Goal: Information Seeking & Learning: Learn about a topic

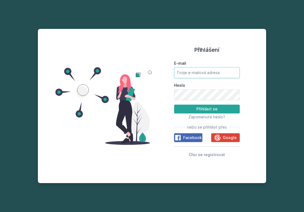
type input "[EMAIL_ADDRESS][DOMAIN_NAME]"
click at [207, 109] on button "Přihlásit se" at bounding box center [207, 108] width 66 height 9
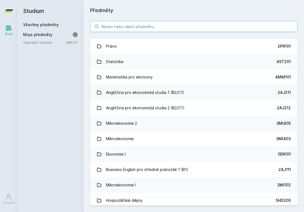
click at [145, 27] on input "search" at bounding box center [193, 26] width 207 height 11
paste input "3PO401"
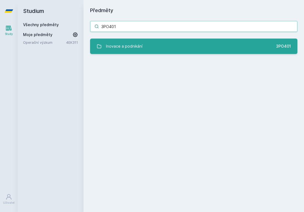
type input "3PO401"
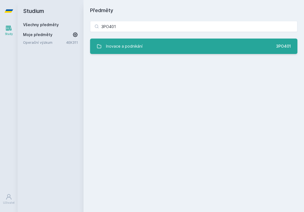
click at [141, 45] on div "Inovace a podnikání" at bounding box center [124, 46] width 37 height 11
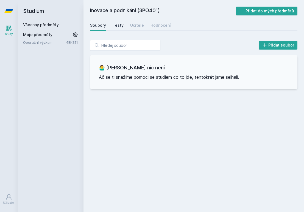
click at [116, 27] on div "Testy" at bounding box center [118, 25] width 11 height 5
click at [138, 26] on div "Učitelé" at bounding box center [137, 25] width 14 height 5
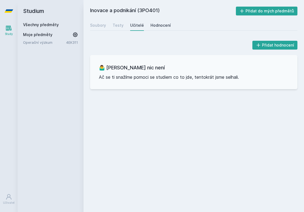
click at [154, 22] on link "Hodnocení" at bounding box center [161, 25] width 20 height 11
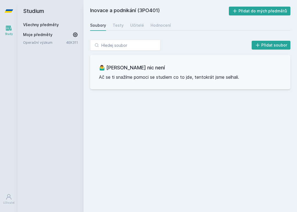
click at [45, 23] on link "Všechny předměty" at bounding box center [41, 24] width 36 height 5
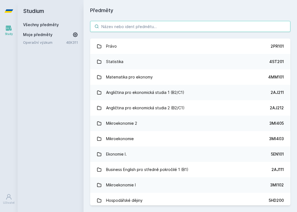
click at [137, 27] on input "search" at bounding box center [190, 26] width 200 height 11
click at [189, 27] on input "search" at bounding box center [190, 26] width 200 height 11
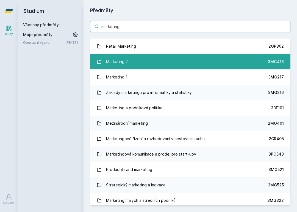
type input "marketing"
click at [181, 62] on link "Marketing 2 3MG413" at bounding box center [190, 61] width 200 height 15
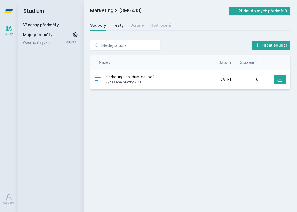
click at [119, 24] on div "Testy" at bounding box center [118, 25] width 11 height 5
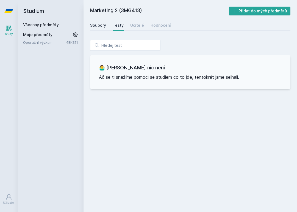
click at [95, 26] on div "Soubory" at bounding box center [98, 25] width 16 height 5
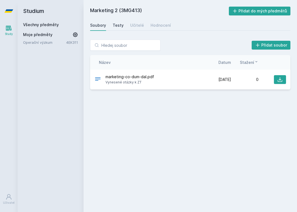
click at [113, 25] on div "Testy" at bounding box center [118, 25] width 11 height 5
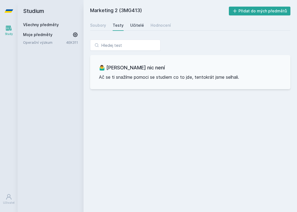
click at [137, 24] on div "Učitelé" at bounding box center [137, 25] width 14 height 5
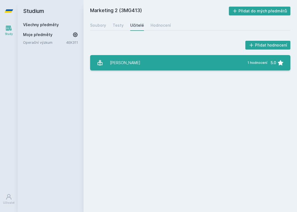
click at [143, 64] on link "[PERSON_NAME] 1 hodnocení 5.0" at bounding box center [190, 62] width 200 height 15
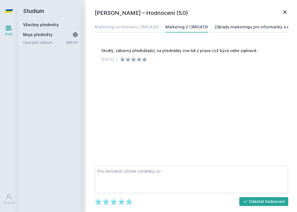
click at [251, 28] on div "Základy marketingu pro informatiky a statistiky (3MG216)" at bounding box center [270, 26] width 110 height 5
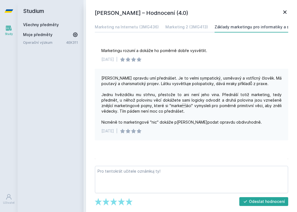
click at [285, 12] on icon at bounding box center [284, 11] width 3 height 3
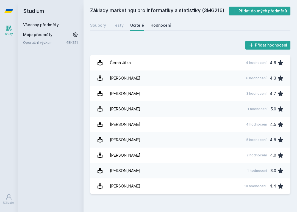
click at [156, 25] on div "Hodnocení" at bounding box center [161, 25] width 20 height 5
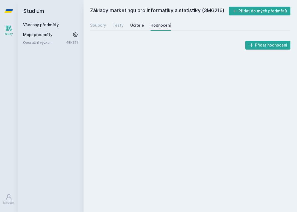
click at [133, 24] on div "Učitelé" at bounding box center [137, 25] width 14 height 5
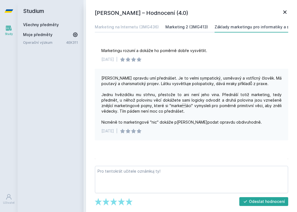
click at [198, 27] on div "Marketing 2 (3MG413)" at bounding box center [186, 26] width 43 height 5
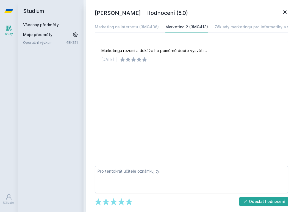
click at [285, 15] on icon at bounding box center [285, 12] width 7 height 7
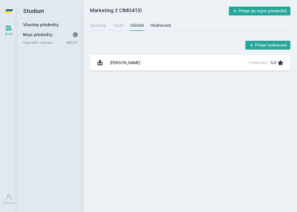
click at [154, 26] on div "Hodnocení" at bounding box center [161, 25] width 20 height 5
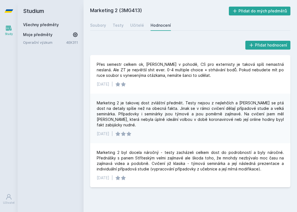
click at [51, 24] on link "Všechny předměty" at bounding box center [41, 24] width 36 height 5
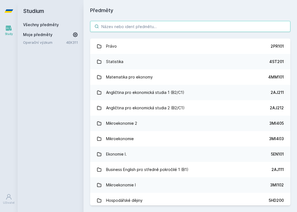
click at [168, 23] on input "search" at bounding box center [190, 26] width 200 height 11
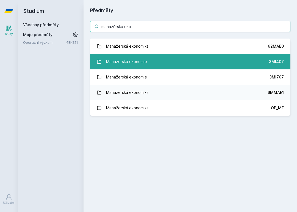
type input "manažérska eko"
click at [154, 62] on link "Manažerská ekonomie 3MI407" at bounding box center [190, 61] width 200 height 15
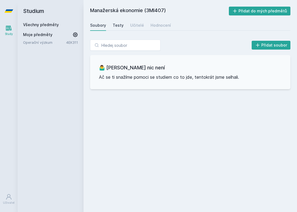
click at [116, 25] on div "Testy" at bounding box center [118, 25] width 11 height 5
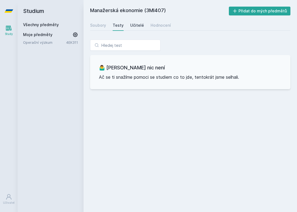
click at [135, 26] on div "Učitelé" at bounding box center [137, 25] width 14 height 5
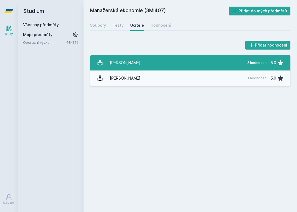
click at [116, 63] on div "[PERSON_NAME]" at bounding box center [125, 62] width 31 height 11
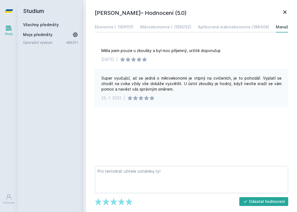
click at [286, 13] on icon at bounding box center [285, 12] width 7 height 7
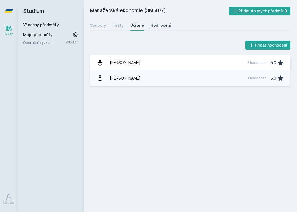
click at [161, 24] on div "Hodnocení" at bounding box center [161, 25] width 20 height 5
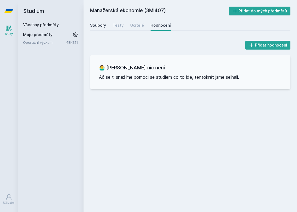
click at [98, 26] on div "Soubory" at bounding box center [98, 25] width 16 height 5
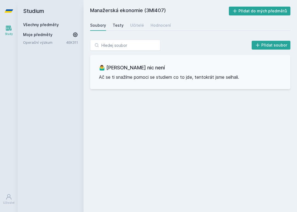
click at [120, 27] on div "Testy" at bounding box center [118, 25] width 11 height 5
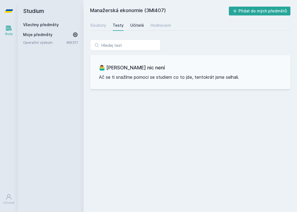
click at [140, 26] on div "Učitelé" at bounding box center [137, 25] width 14 height 5
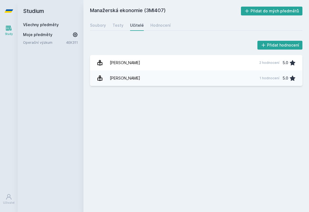
click at [33, 10] on h2 "Studium" at bounding box center [50, 11] width 55 height 22
click at [35, 27] on div "Všechny předměty" at bounding box center [50, 24] width 55 height 5
click at [38, 24] on link "Všechny předměty" at bounding box center [41, 24] width 36 height 5
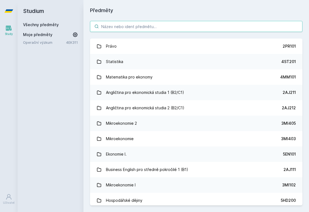
click at [118, 23] on input "search" at bounding box center [196, 26] width 213 height 11
paste input "3MG525"
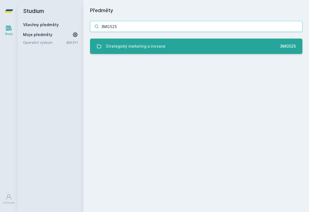
type input "3MG525"
click at [139, 45] on div "Strategický marketing a inovace" at bounding box center [136, 46] width 60 height 11
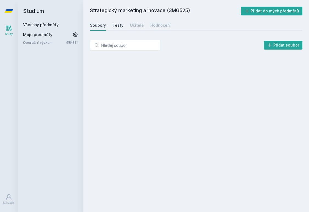
click at [118, 26] on div "Testy" at bounding box center [118, 25] width 11 height 5
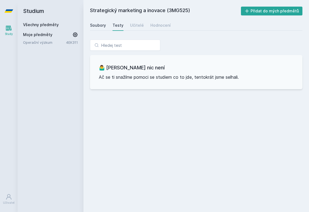
click at [99, 27] on div "Soubory" at bounding box center [98, 25] width 16 height 5
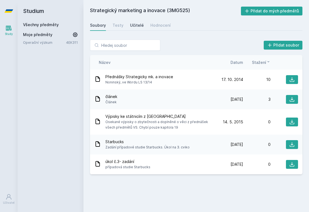
click at [131, 24] on div "Učitelé" at bounding box center [137, 25] width 14 height 5
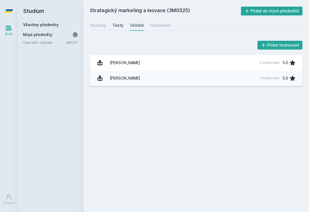
click at [122, 27] on div "Testy" at bounding box center [118, 25] width 11 height 5
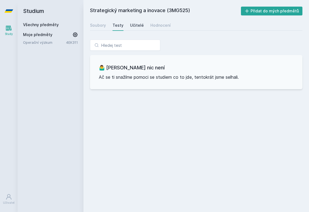
click at [138, 23] on div "Učitelé" at bounding box center [137, 25] width 14 height 5
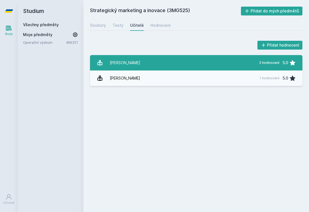
click at [133, 64] on div "[PERSON_NAME]" at bounding box center [125, 62] width 31 height 11
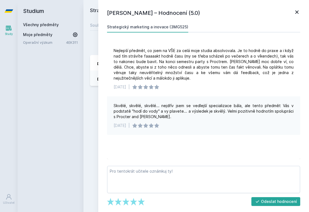
click at [295, 12] on icon at bounding box center [297, 12] width 7 height 7
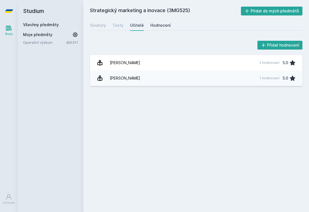
click at [153, 24] on div "Hodnocení" at bounding box center [161, 25] width 20 height 5
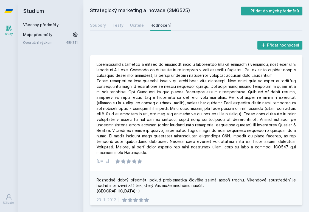
drag, startPoint x: 190, startPoint y: 10, endPoint x: 169, endPoint y: 10, distance: 20.3
click at [169, 10] on h2 "Strategický marketing a inovace (3MG525)" at bounding box center [165, 11] width 151 height 9
copy h2 "3MG525"
click at [118, 24] on div "Testy" at bounding box center [118, 25] width 11 height 5
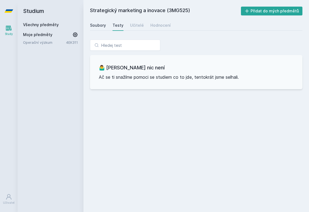
click at [104, 25] on div "Soubory" at bounding box center [98, 25] width 16 height 5
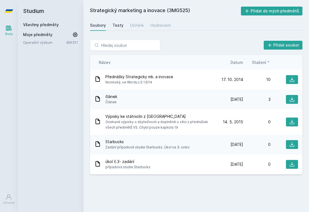
click at [119, 29] on link "Testy" at bounding box center [118, 25] width 11 height 11
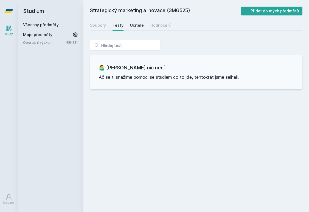
click at [134, 23] on div "Učitelé" at bounding box center [137, 25] width 14 height 5
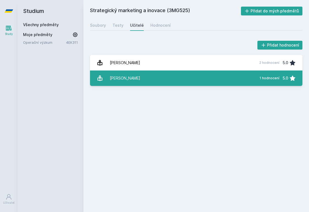
click at [209, 74] on link "[PERSON_NAME] 1 hodnocení 5.0" at bounding box center [196, 77] width 213 height 15
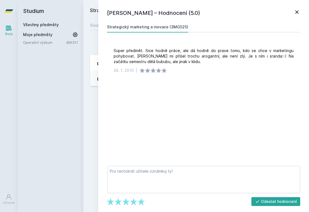
click at [298, 9] on icon at bounding box center [297, 12] width 7 height 7
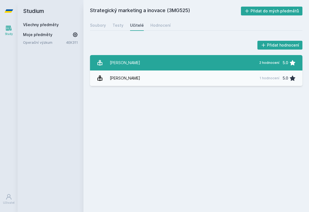
click at [169, 57] on link "[PERSON_NAME] 2 hodnocení 5.0" at bounding box center [196, 62] width 213 height 15
